Goal: Find specific page/section: Find specific page/section

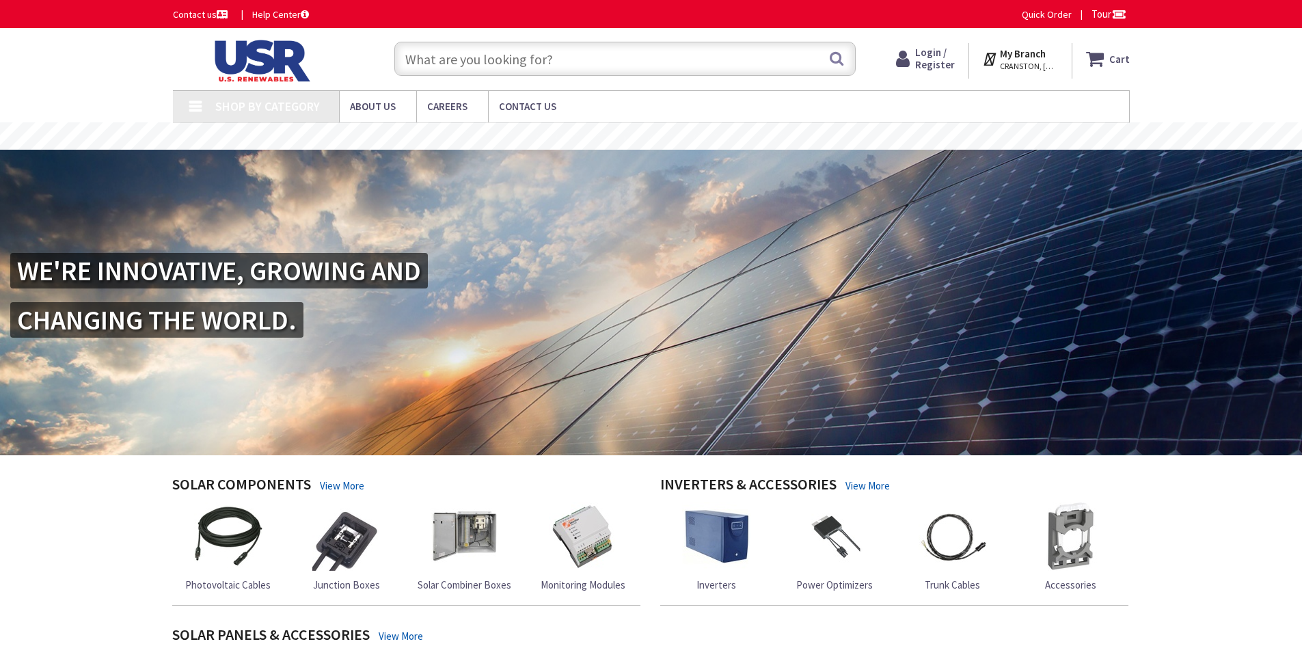
type input "[STREET_ADDRESS]"
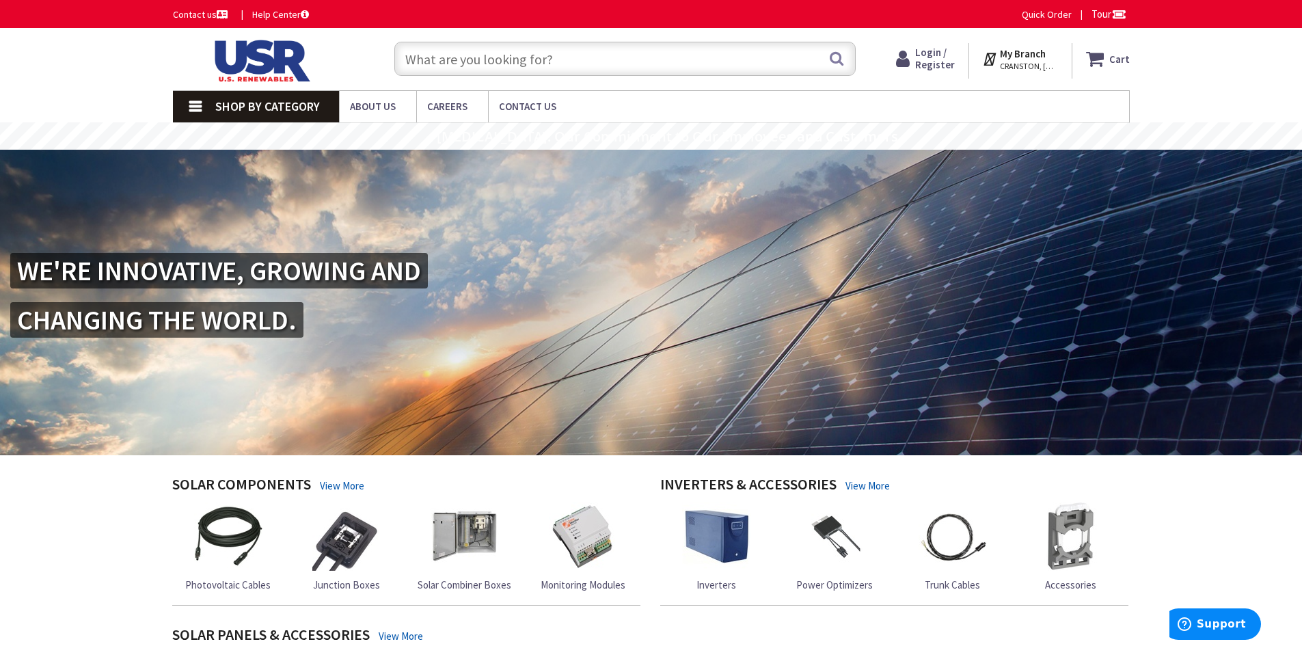
click at [564, 44] on input "text" at bounding box center [624, 59] width 461 height 34
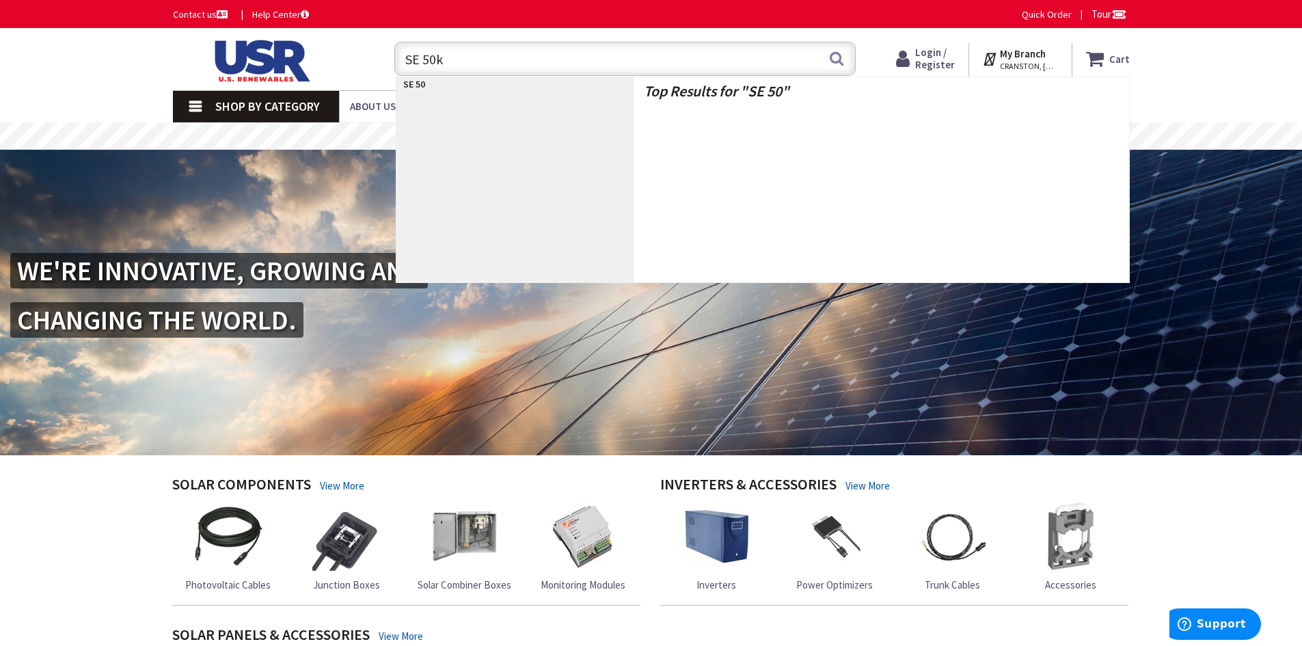
type input "SE 50kw"
